Goal: Information Seeking & Learning: Learn about a topic

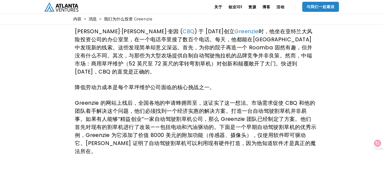
scroll to position [101, 0]
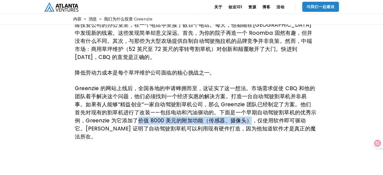
drag, startPoint x: 137, startPoint y: 112, endPoint x: 251, endPoint y: 115, distance: 114.3
click at [251, 115] on font "Greenzie 的网站上线后，全国各地的申请蜂拥而至，这证实了这一想法。市场需求促使 CBQ 和他的团队着手解决这个问题，他们必须找到一个经济实惠的解决方案…" at bounding box center [195, 113] width 241 height 56
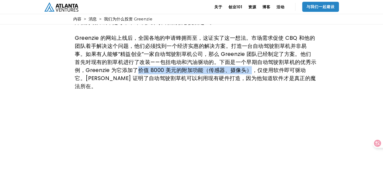
click at [231, 64] on font "Greenzie 的网站上线后，全国各地的申请蜂拥而至，这证实了这一想法。市场需求促使 CBQ 和他的团队着手解决这个问题，他们必须找到一个经济实惠的解决方案…" at bounding box center [195, 62] width 241 height 56
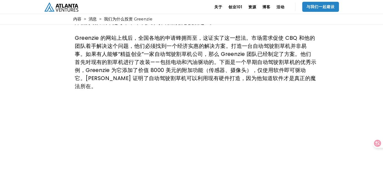
click at [240, 63] on font "Greenzie 的网站上线后，全国各地的申请蜂拥而至，这证实了这一想法。市场需求促使 CBQ 和他的团队着手解决这个问题，他们必须找到一个经济实惠的解决方案…" at bounding box center [195, 62] width 241 height 56
click at [260, 61] on font "Greenzie 的网站上线后，全国各地的申请蜂拥而至，这证实了这一想法。市场需求促使 CBQ 和他的团队着手解决这个问题，他们必须找到一个经济实惠的解决方案…" at bounding box center [195, 62] width 241 height 56
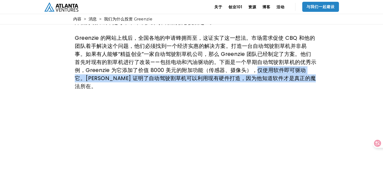
drag, startPoint x: 253, startPoint y: 62, endPoint x: 308, endPoint y: 70, distance: 55.7
click at [308, 70] on p "Greenzie 的网站上线后，全国各地的申请蜂拥而至，这证实了这一想法。市场需求促使 CBQ 和他的团队着手解决这个问题，他们必须找到一个经济实惠的解决方案…" at bounding box center [195, 62] width 241 height 56
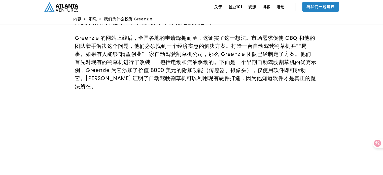
click at [169, 59] on font "Greenzie 的网站上线后，全国各地的申请蜂拥而至，这证实了这一想法。市场需求促使 CBQ 和他的团队着手解决这个问题，他们必须找到一个经济实惠的解决方案…" at bounding box center [195, 62] width 241 height 56
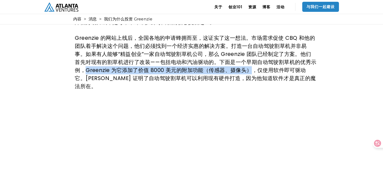
drag, startPoint x: 87, startPoint y: 62, endPoint x: 248, endPoint y: 61, distance: 161.6
click at [248, 61] on font "Greenzie 的网站上线后，全国各地的申请蜂拥而至，这证实了这一想法。市场需求促使 CBQ 和他的团队着手解决这个问题，他们必须找到一个经济实惠的解决方案…" at bounding box center [195, 62] width 241 height 56
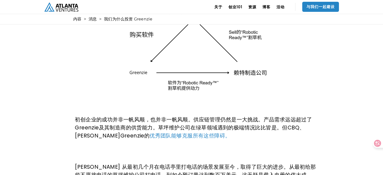
scroll to position [1057, 0]
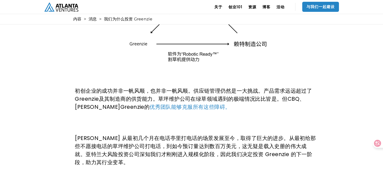
click at [231, 87] on p "初创企业的成功并非一帆风顺，也并非一帆风顺。供应链管理仍然是一大挑战。产品需求远远超过了Greenzie及其制造商的供货能力。草坪维护公司在绿草领域遇到的极端…" at bounding box center [195, 99] width 241 height 24
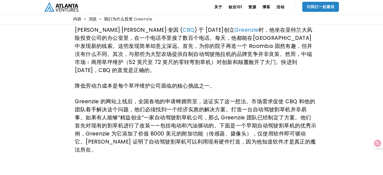
scroll to position [101, 0]
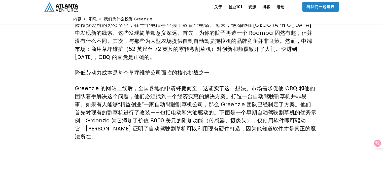
click at [115, 106] on font "Greenzie 的网站上线后，全国各地的申请蜂拥而至，这证实了这一想法。市场需求促使 CBQ 和他的团队着手解决这个问题，他们必须找到一个经济实惠的解决方案…" at bounding box center [195, 113] width 241 height 56
click at [132, 104] on font "Greenzie 的网站上线后，全国各地的申请蜂拥而至，这证实了这一想法。市场需求促使 CBQ 和他的团队着手解决这个问题，他们必须找到一个经济实惠的解决方案…" at bounding box center [195, 113] width 241 height 56
click at [178, 106] on font "Greenzie 的网站上线后，全国各地的申请蜂拥而至，这证实了这一想法。市场需求促使 CBQ 和他的团队着手解决这个问题，他们必须找到一个经济实惠的解决方案…" at bounding box center [195, 113] width 241 height 56
drag, startPoint x: 154, startPoint y: 105, endPoint x: 212, endPoint y: 105, distance: 57.9
click at [212, 105] on font "Greenzie 的网站上线后，全国各地的申请蜂拥而至，这证实了这一想法。市场需求促使 CBQ 和他的团队着手解决这个问题，他们必须找到一个经济实惠的解决方案…" at bounding box center [195, 113] width 241 height 56
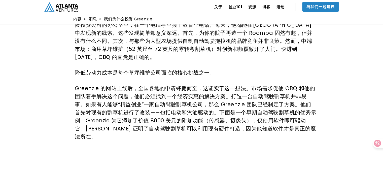
click at [144, 111] on font "Greenzie 的网站上线后，全国各地的申请蜂拥而至，这证实了这一想法。市场需求促使 CBQ 和他的团队着手解决这个问题，他们必须找到一个经济实惠的解决方案…" at bounding box center [195, 113] width 241 height 56
click at [169, 111] on font "Greenzie 的网站上线后，全国各地的申请蜂拥而至，这证实了这一想法。市场需求促使 CBQ 和他的团队着手解决这个问题，他们必须找到一个经济实惠的解决方案…" at bounding box center [195, 113] width 241 height 56
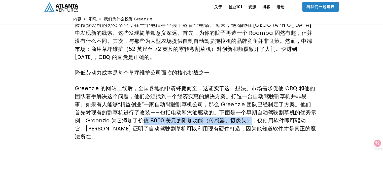
drag, startPoint x: 145, startPoint y: 112, endPoint x: 249, endPoint y: 112, distance: 103.4
click at [249, 112] on font "Greenzie 的网站上线后，全国各地的申请蜂拥而至，这证实了这一想法。市场需求促使 CBQ 和他的团队着手解决这个问题，他们必须找到一个经济实惠的解决方案…" at bounding box center [195, 113] width 241 height 56
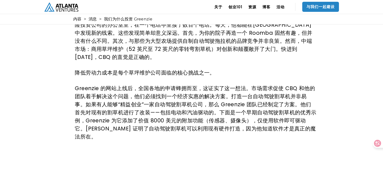
click at [265, 112] on font "Greenzie 的网站上线后，全国各地的申请蜂拥而至，这证实了这一想法。市场需求促使 CBQ 和他的团队着手解决这个问题，他们必须找到一个经济实惠的解决方案…" at bounding box center [195, 113] width 241 height 56
drag, startPoint x: 251, startPoint y: 112, endPoint x: 312, endPoint y: 114, distance: 61.4
click at [312, 114] on font "Greenzie 的网站上线后，全国各地的申请蜂拥而至，这证实了这一想法。市场需求促使 CBQ 和他的团队着手解决这个问题，他们必须找到一个经济实惠的解决方案…" at bounding box center [195, 113] width 241 height 56
click at [187, 111] on font "Greenzie 的网站上线后，全国各地的申请蜂拥而至，这证实了这一想法。市场需求促使 CBQ 和他的团队着手解决这个问题，他们必须找到一个经济实惠的解决方案…" at bounding box center [195, 113] width 241 height 56
click at [186, 111] on font "Greenzie 的网站上线后，全国各地的申请蜂拥而至，这证实了这一想法。市场需求促使 CBQ 和他的团队着手解决这个问题，他们必须找到一个经济实惠的解决方案…" at bounding box center [195, 113] width 241 height 56
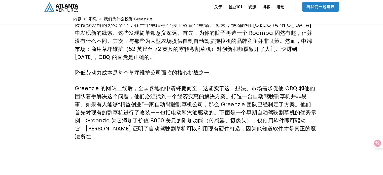
click at [205, 110] on font "Greenzie 的网站上线后，全国各地的申请蜂拥而至，这证实了这一想法。市场需求促使 CBQ 和他的团队着手解决这个问题，他们必须找到一个经济实惠的解决方案…" at bounding box center [195, 113] width 241 height 56
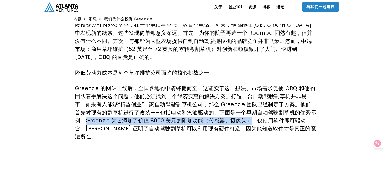
drag, startPoint x: 87, startPoint y: 112, endPoint x: 250, endPoint y: 112, distance: 163.6
click at [250, 112] on font "Greenzie 的网站上线后，全国各地的申请蜂拥而至，这证实了这一想法。市场需求促使 CBQ 和他的团队着手解决这个问题，他们必须找到一个经济实惠的解决方案…" at bounding box center [195, 113] width 241 height 56
copy font "Greenzie 为它添加了价值 8000 美元的附加功能（传感器、摄像头）"
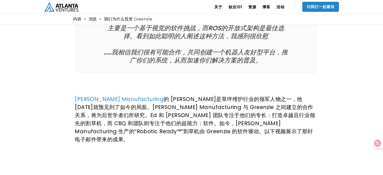
scroll to position [403, 0]
